Goal: Task Accomplishment & Management: Use online tool/utility

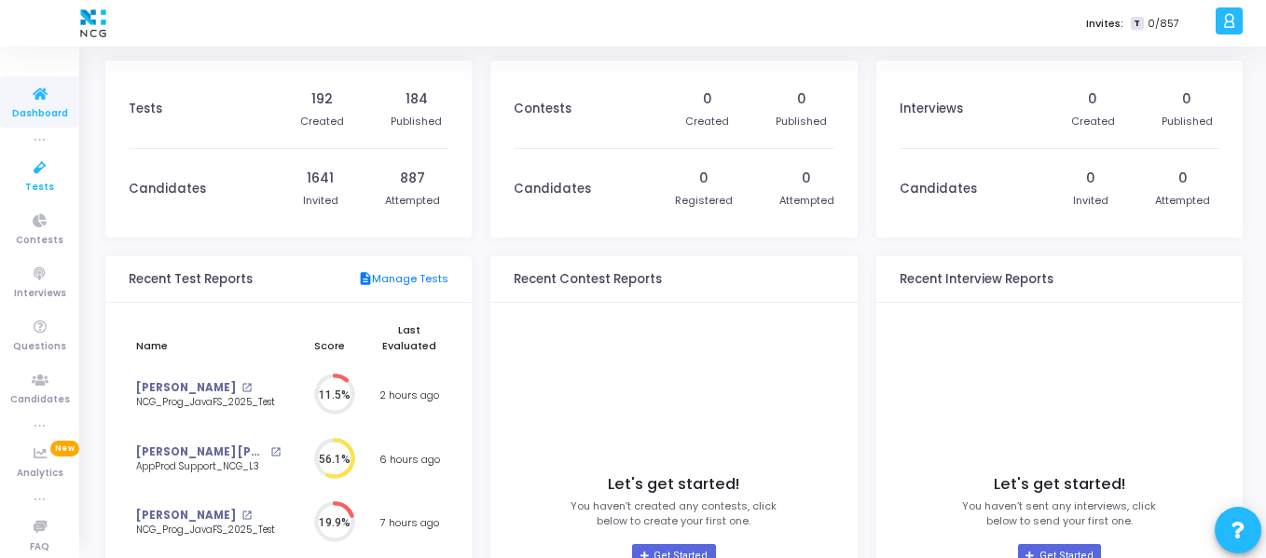
click at [36, 172] on icon at bounding box center [40, 168] width 39 height 23
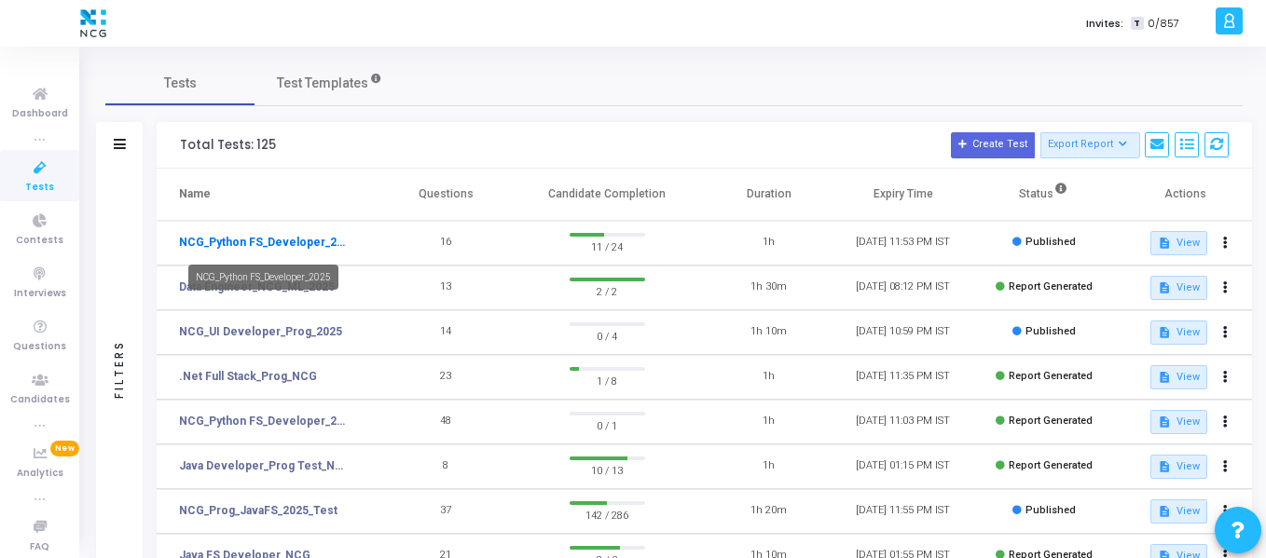
click at [318, 237] on link "NCG_Python FS_Developer_2025" at bounding box center [265, 242] width 172 height 17
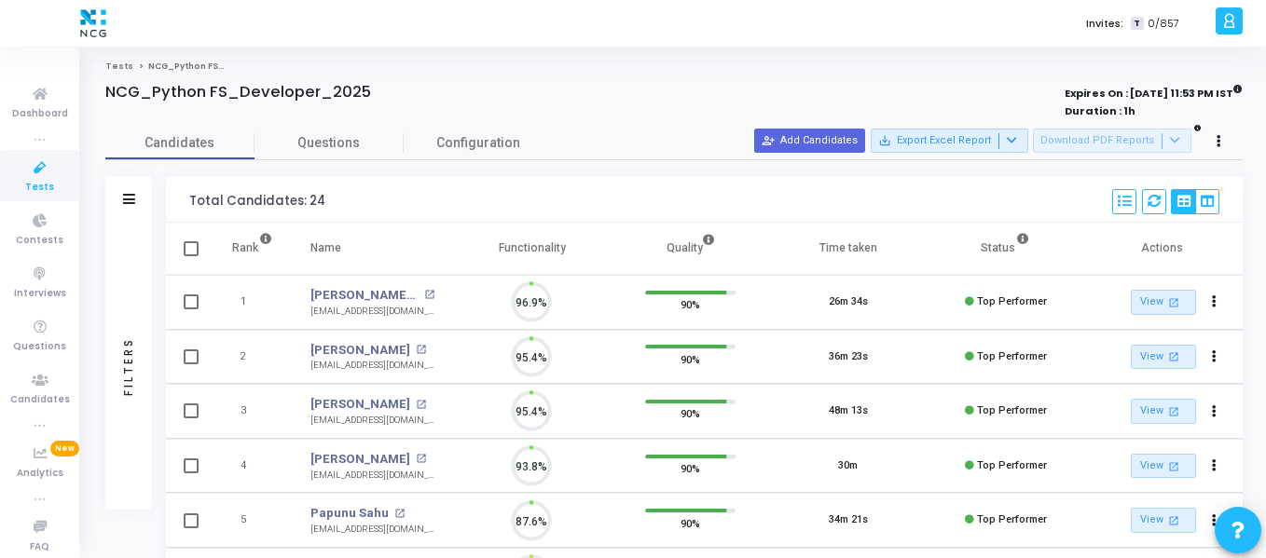
scroll to position [39, 48]
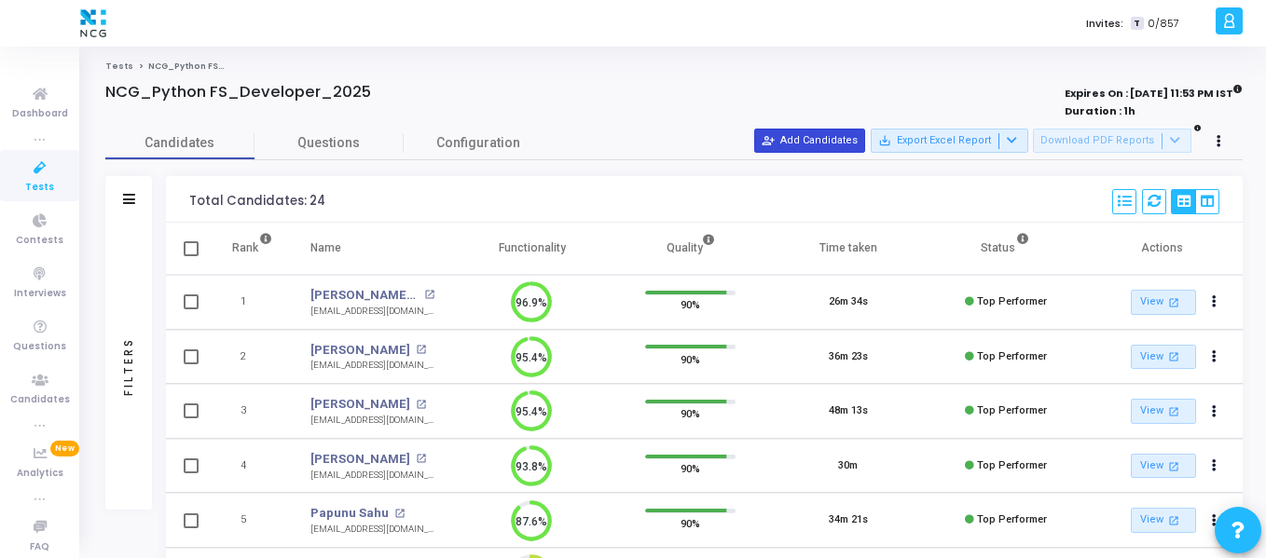
click at [865, 144] on button "person_add_alt Add Candidates" at bounding box center [809, 141] width 111 height 24
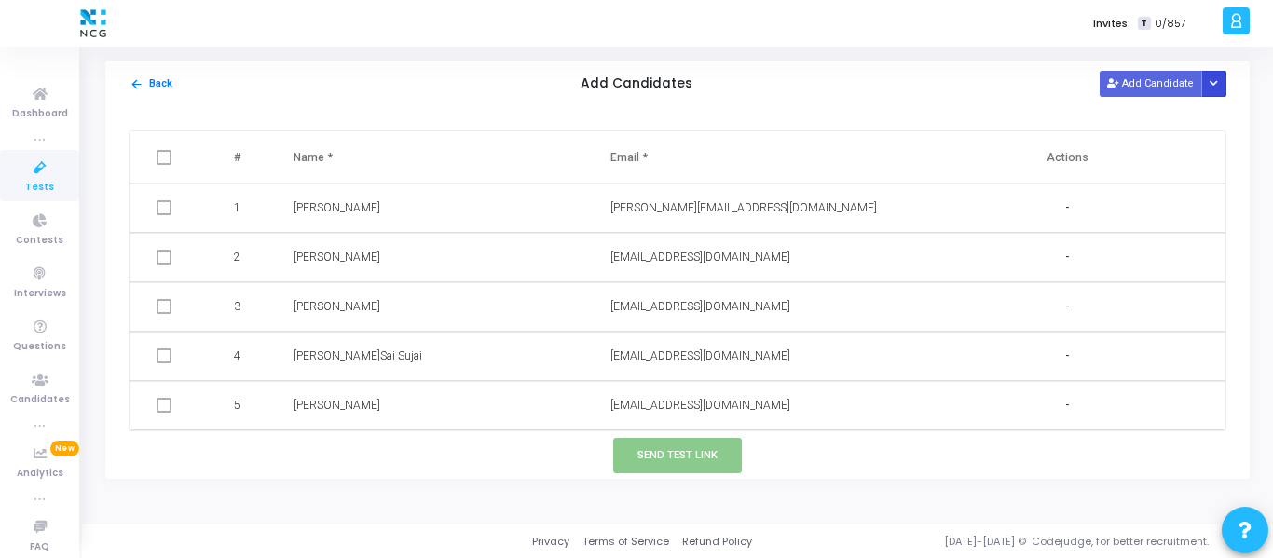
click at [1214, 87] on icon "Button group with nested dropdown" at bounding box center [1214, 83] width 8 height 9
click at [1179, 116] on button "Upload Candidate List" at bounding box center [1147, 119] width 143 height 25
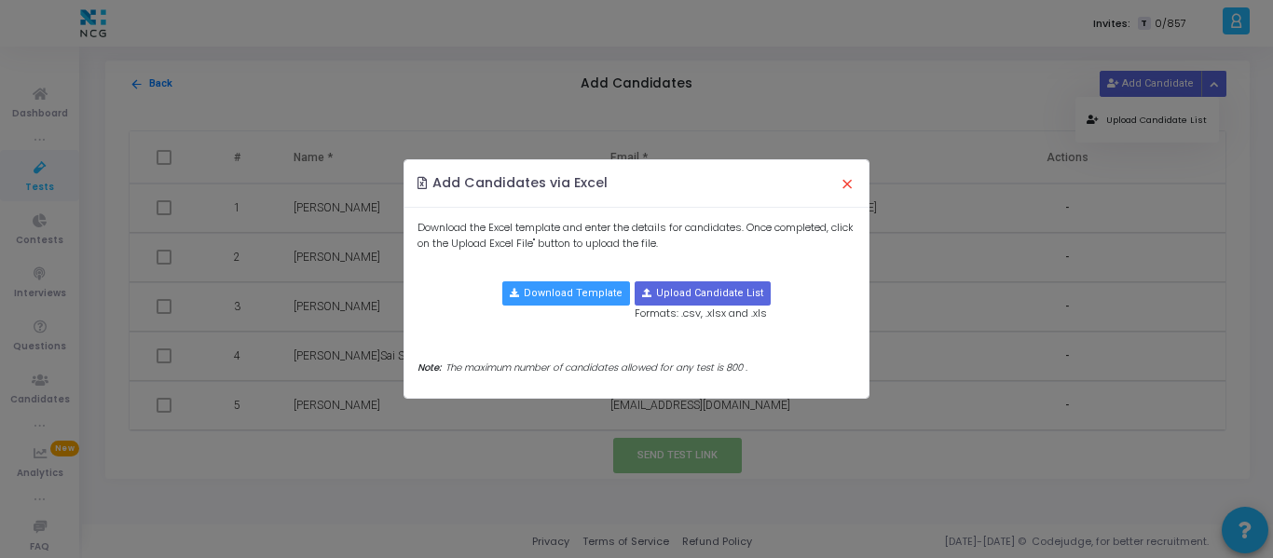
click at [712, 278] on div "Download the Excel template and enter the details for candidates. Once complete…" at bounding box center [637, 303] width 464 height 190
click at [712, 291] on input "file" at bounding box center [703, 293] width 134 height 22
type input "C:\fakepath\CodeJudge Test_Python.csv"
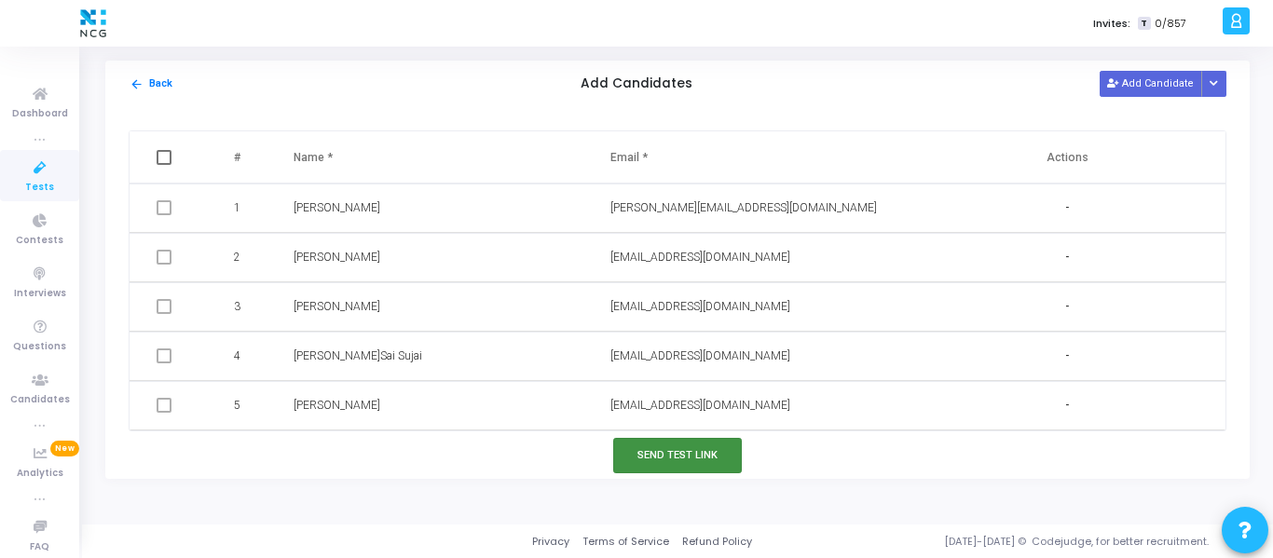
click at [695, 443] on button "Send Test Link" at bounding box center [677, 455] width 129 height 34
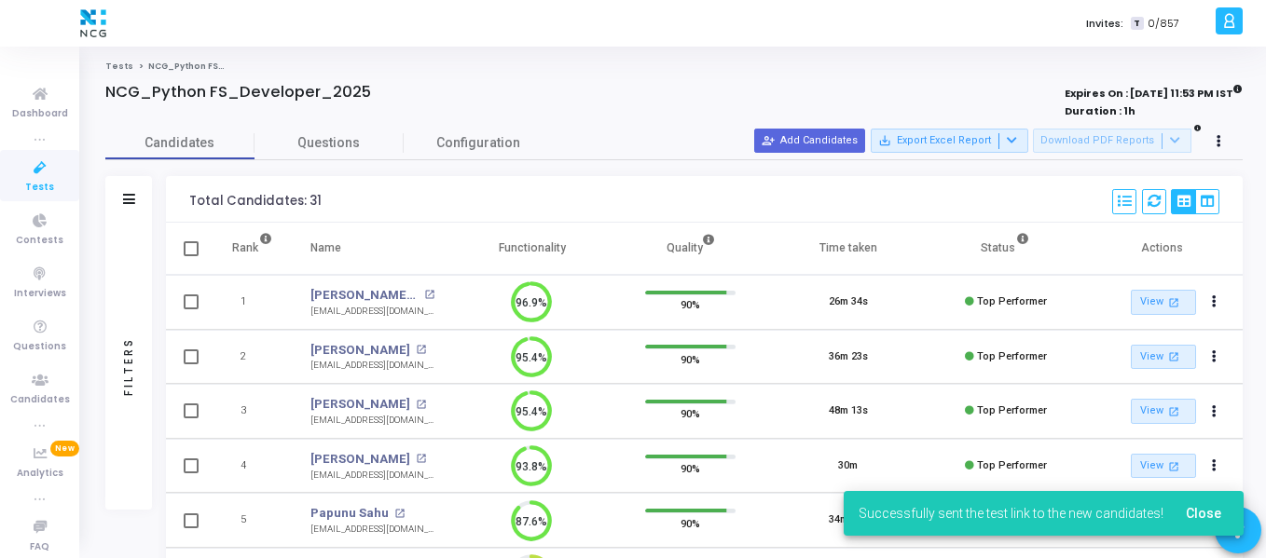
click at [32, 176] on icon at bounding box center [40, 168] width 39 height 23
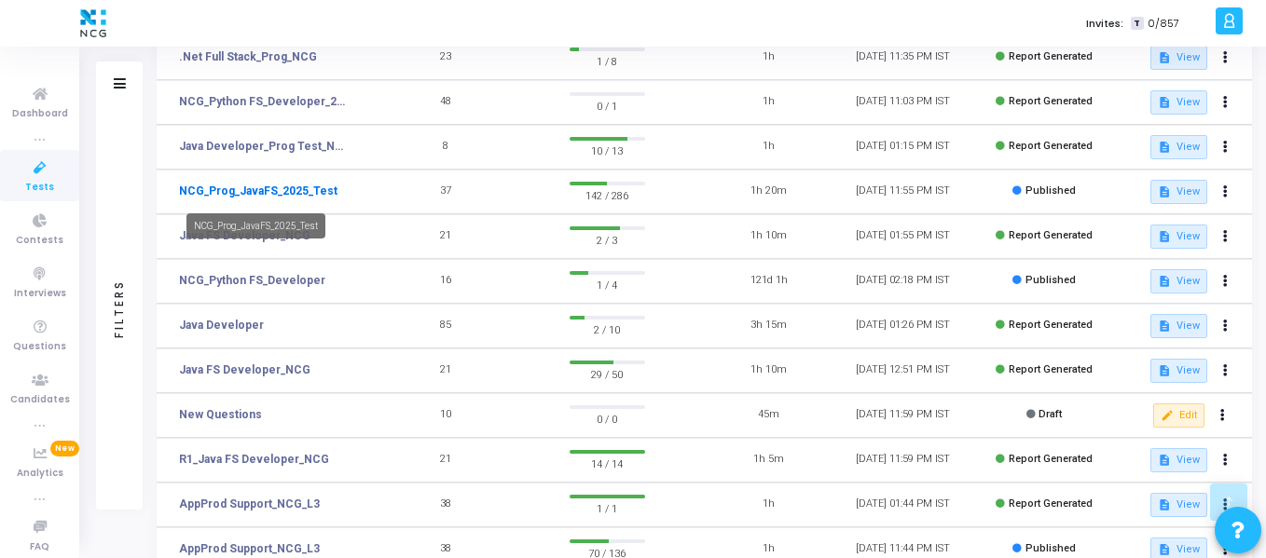
click at [297, 190] on link "NCG_Prog_JavaFS_2025_Test" at bounding box center [258, 191] width 158 height 17
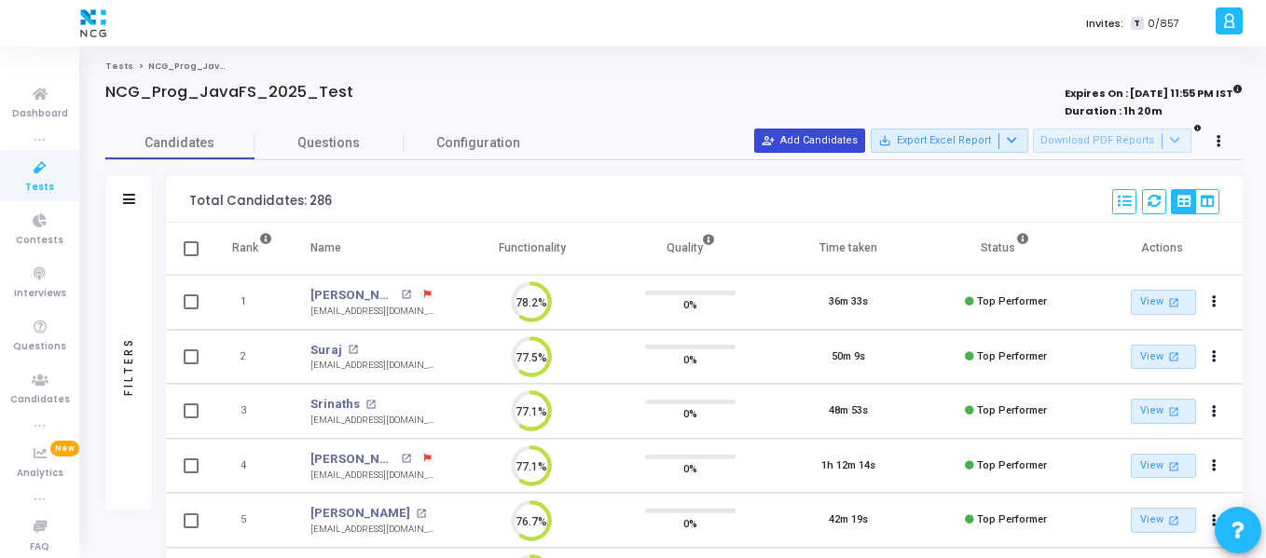
click at [858, 134] on button "person_add_alt Add Candidates" at bounding box center [809, 141] width 111 height 24
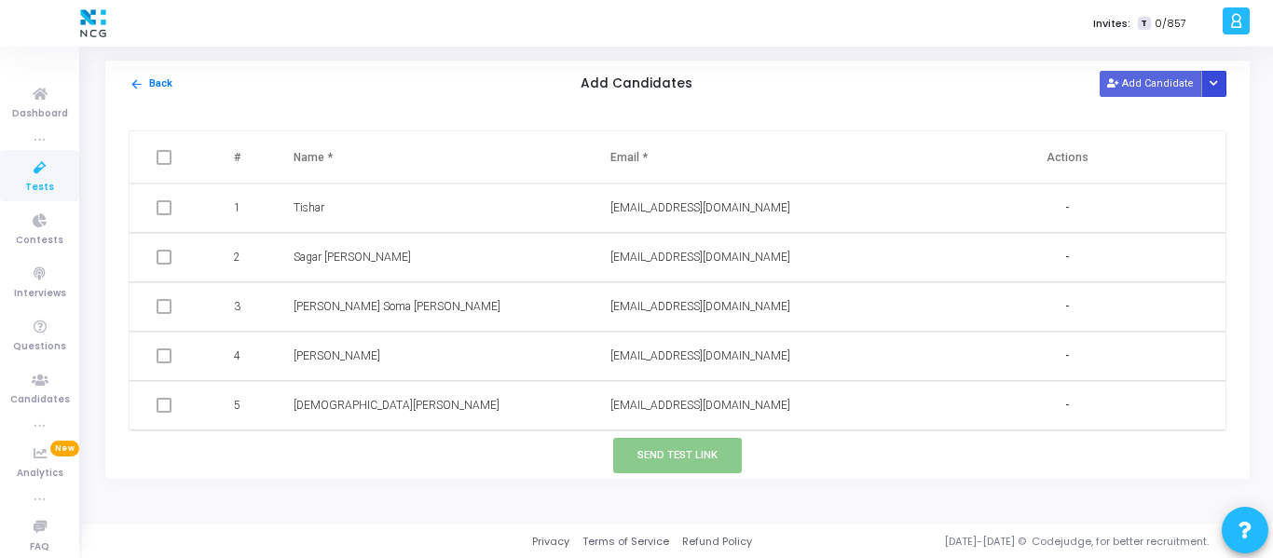
click at [1212, 87] on icon "Button group with nested dropdown" at bounding box center [1214, 83] width 8 height 9
click at [1179, 120] on button "Upload Candidate List" at bounding box center [1147, 119] width 143 height 25
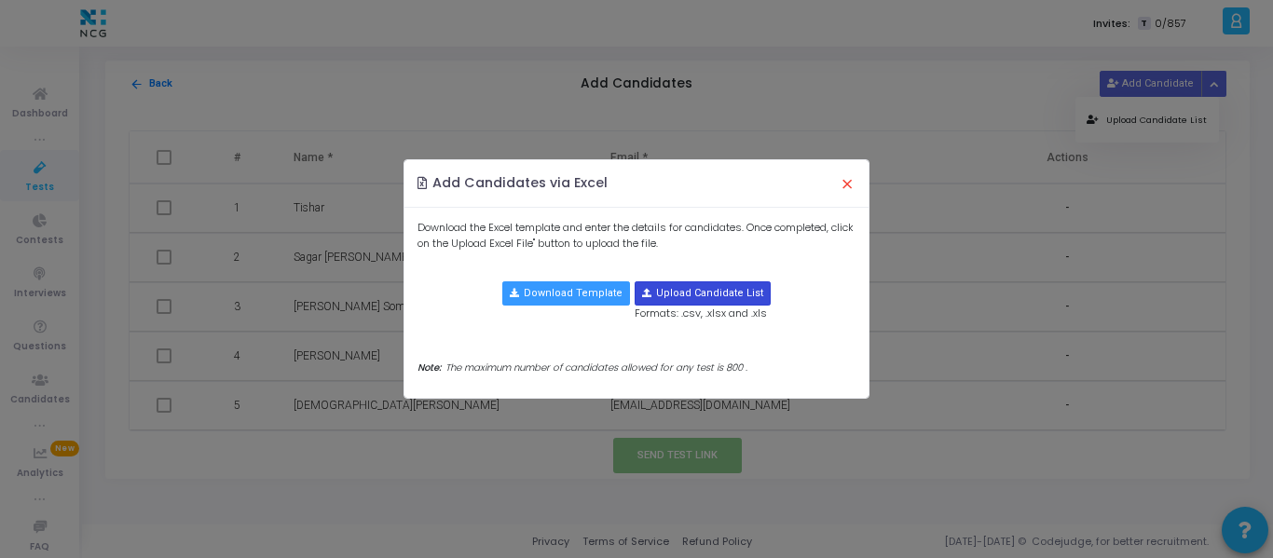
click at [715, 290] on input "file" at bounding box center [703, 293] width 134 height 22
type input "C:\fakepath\CodeJudge Test_Java.csv"
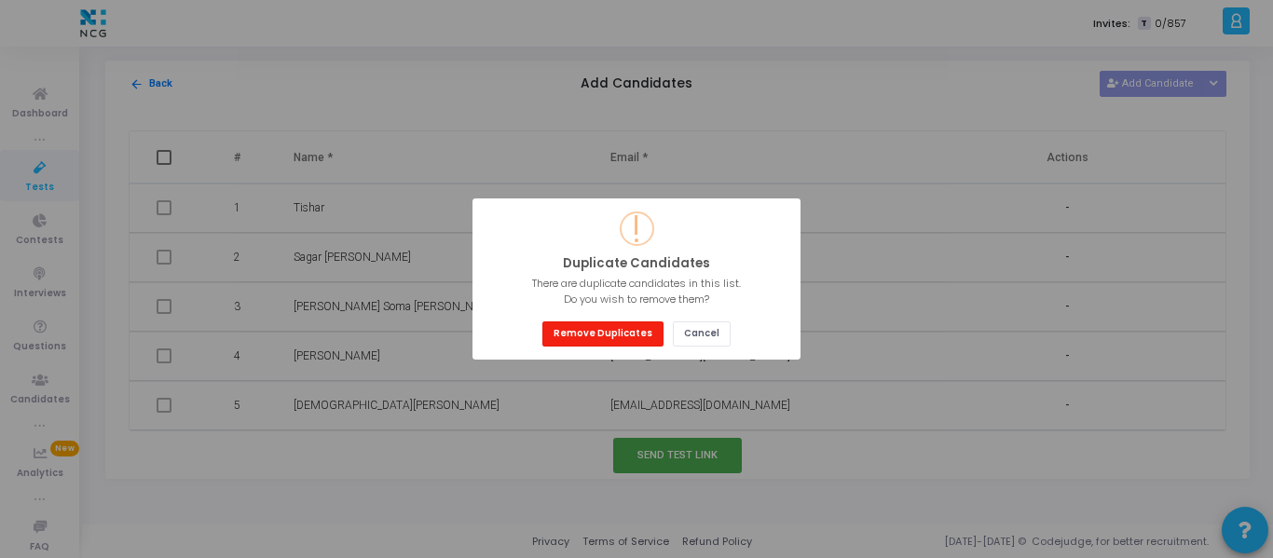
click at [628, 329] on button "Remove Duplicates" at bounding box center [602, 334] width 121 height 25
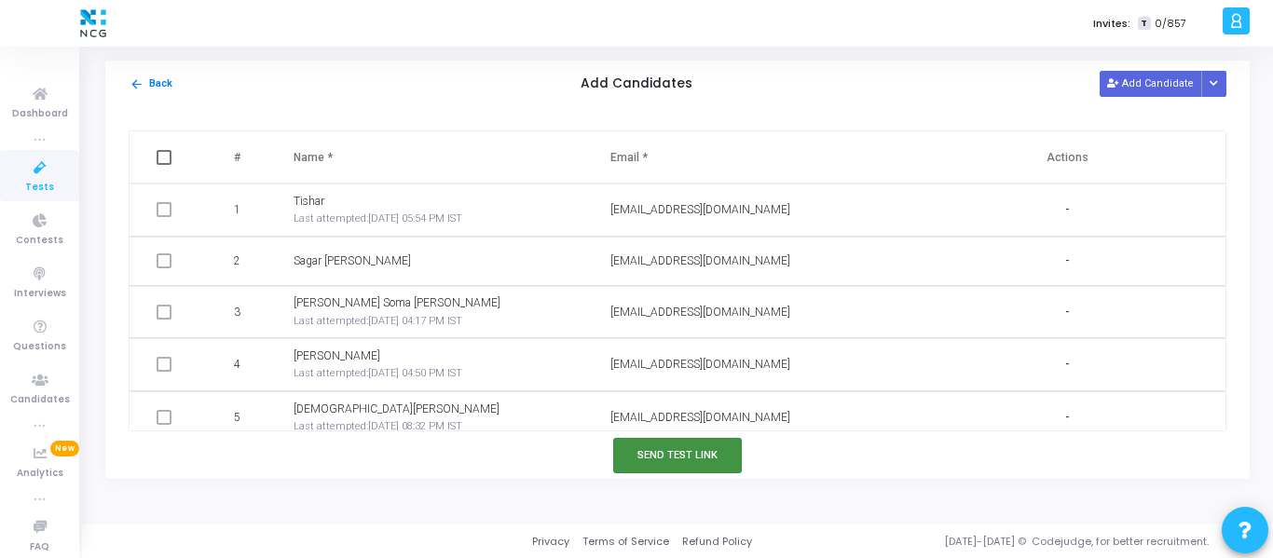
click at [685, 454] on button "Send Test Link" at bounding box center [677, 455] width 129 height 34
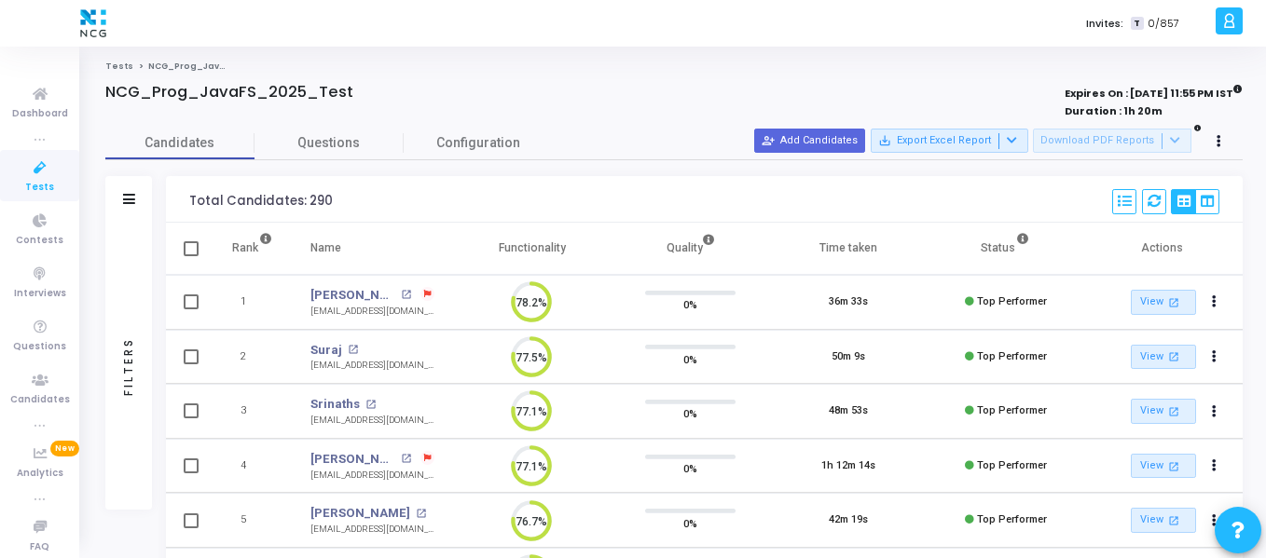
click at [41, 168] on icon at bounding box center [40, 168] width 39 height 23
